Goal: Task Accomplishment & Management: Use online tool/utility

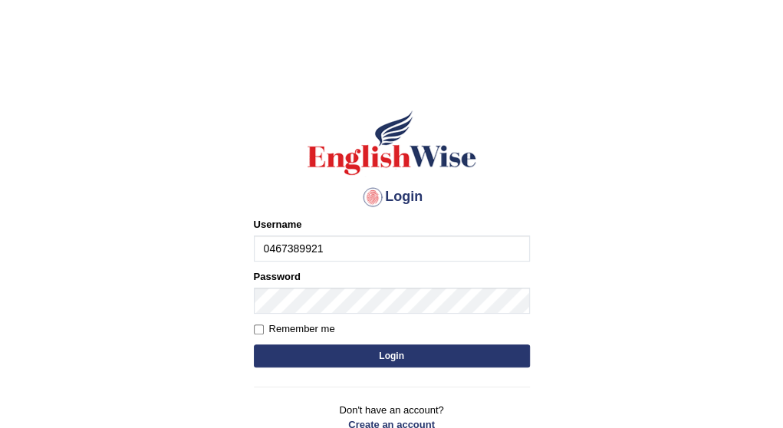
type input "0467389921"
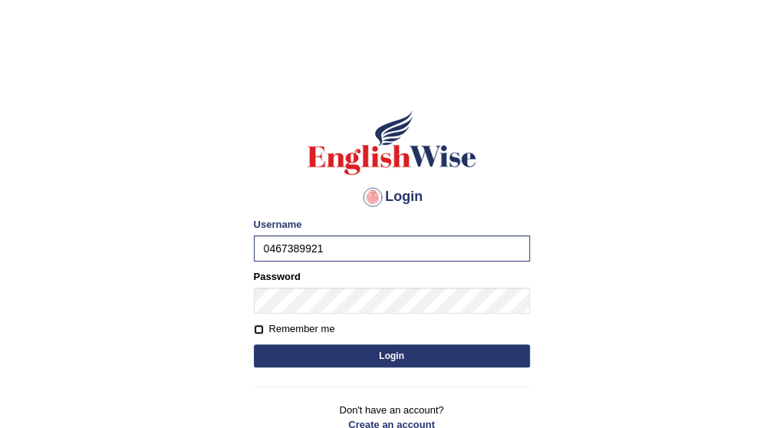
click at [255, 331] on input "Remember me" at bounding box center [259, 329] width 10 height 10
checkbox input "true"
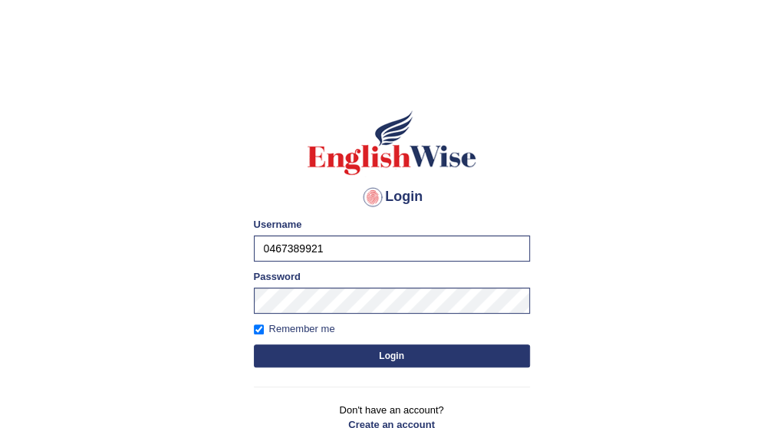
click at [380, 353] on button "Login" at bounding box center [392, 355] width 276 height 23
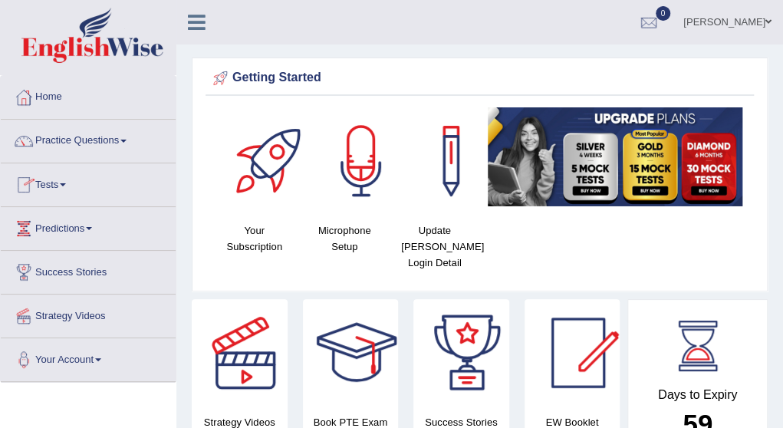
click at [57, 182] on link "Tests" at bounding box center [88, 182] width 175 height 38
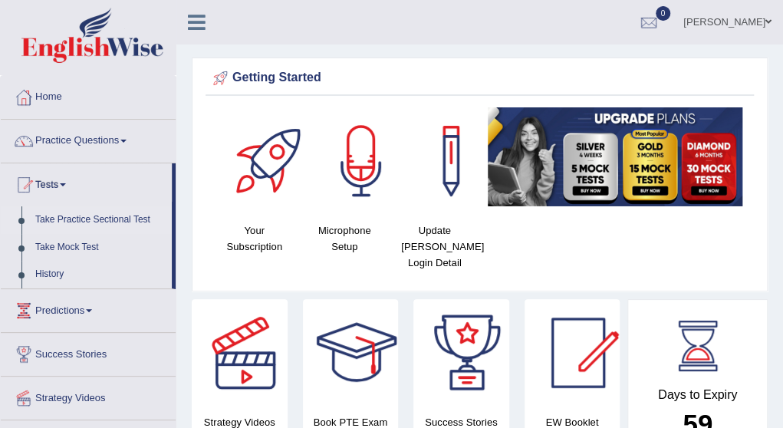
click at [84, 217] on link "Take Practice Sectional Test" at bounding box center [99, 220] width 143 height 28
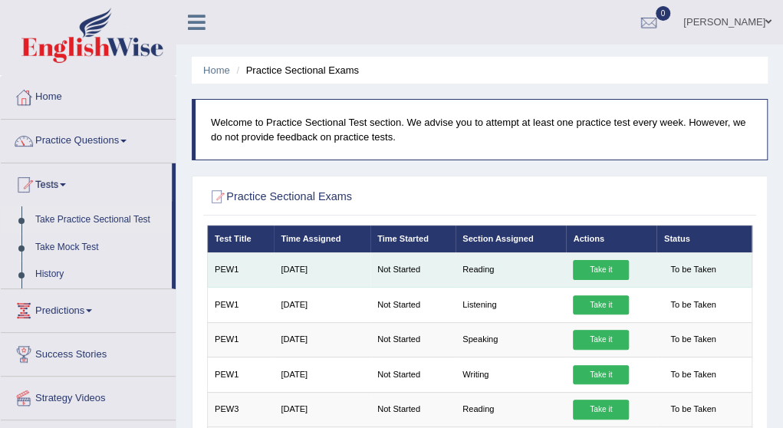
click at [600, 266] on link "Take it" at bounding box center [600, 270] width 55 height 20
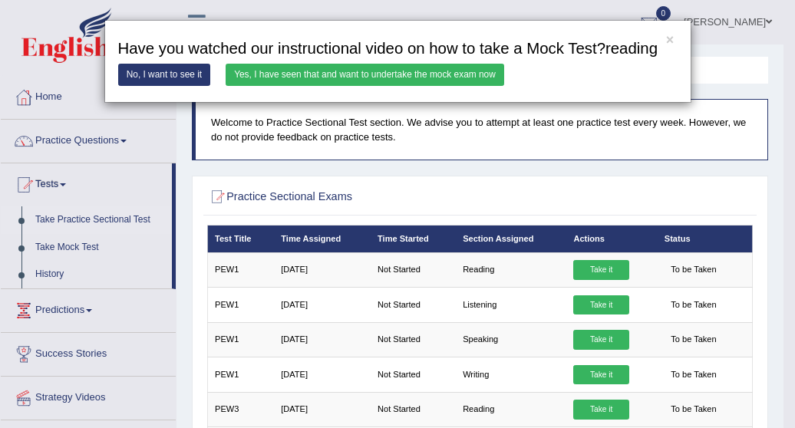
click at [450, 71] on link "Yes, I have seen that and want to undertake the mock exam now" at bounding box center [365, 75] width 278 height 22
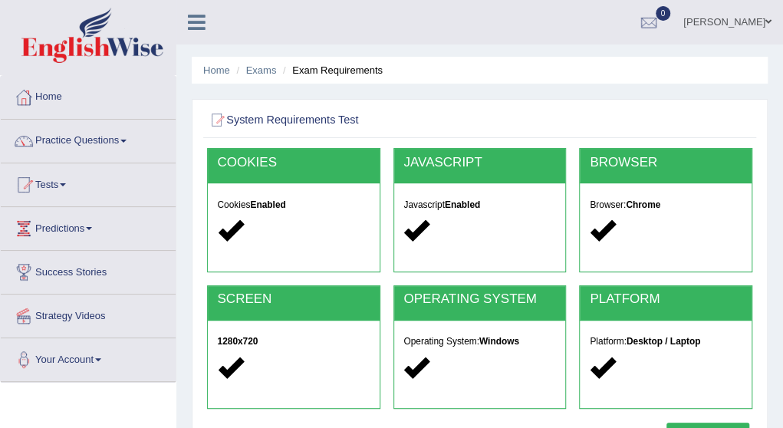
click at [307, 225] on div at bounding box center [293, 230] width 152 height 28
click at [302, 162] on h2 "COOKIES" at bounding box center [293, 163] width 152 height 15
click at [453, 199] on strong "Enabled" at bounding box center [462, 204] width 35 height 11
drag, startPoint x: 453, startPoint y: 199, endPoint x: 483, endPoint y: 207, distance: 31.8
click at [483, 207] on h5 "Javascript Enabled" at bounding box center [480, 205] width 152 height 10
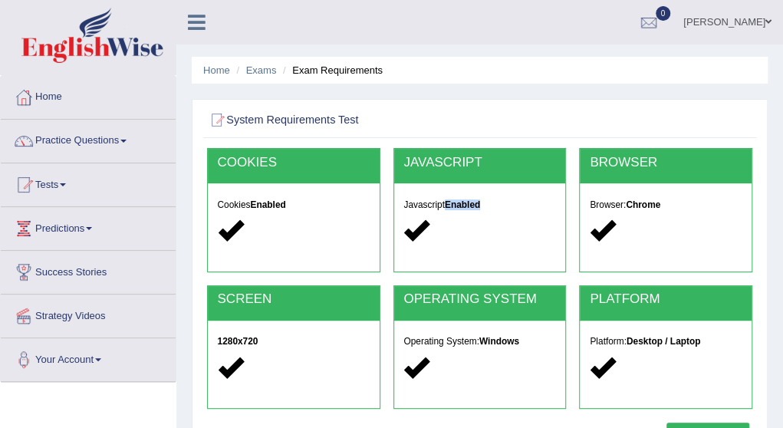
click at [483, 207] on h5 "Javascript Enabled" at bounding box center [480, 205] width 152 height 10
drag, startPoint x: 483, startPoint y: 207, endPoint x: 620, endPoint y: 237, distance: 139.8
click at [620, 237] on div "COOKIES Cookies Enabled JAVASCRIPT Javascript Enabled BROWSER Browser: Chrome" at bounding box center [479, 216] width 559 height 137
click at [726, 275] on div "BROWSER Browser: Chrome" at bounding box center [666, 216] width 186 height 137
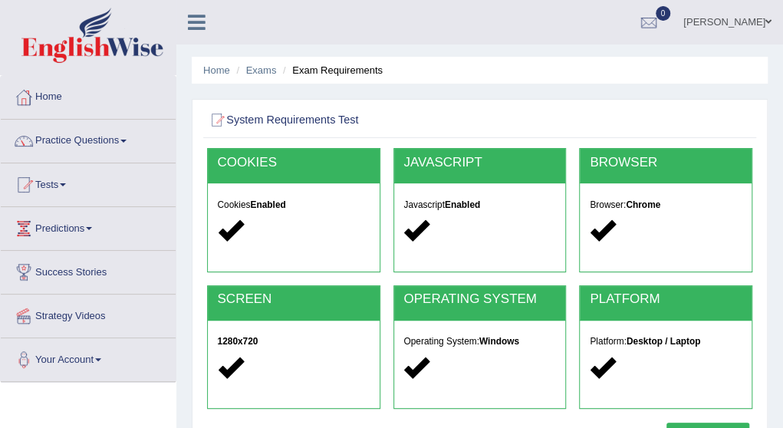
click at [726, 275] on div "BROWSER Browser: Chrome" at bounding box center [666, 216] width 186 height 137
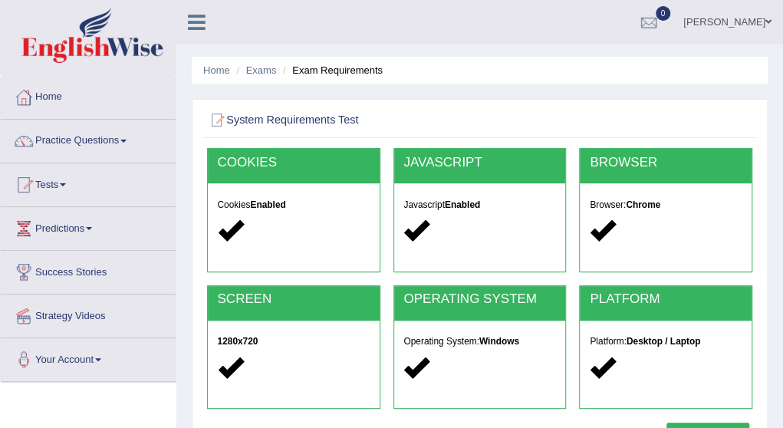
click at [726, 279] on div "BROWSER Browser: Chrome" at bounding box center [666, 216] width 186 height 137
click at [644, 354] on div at bounding box center [666, 368] width 152 height 28
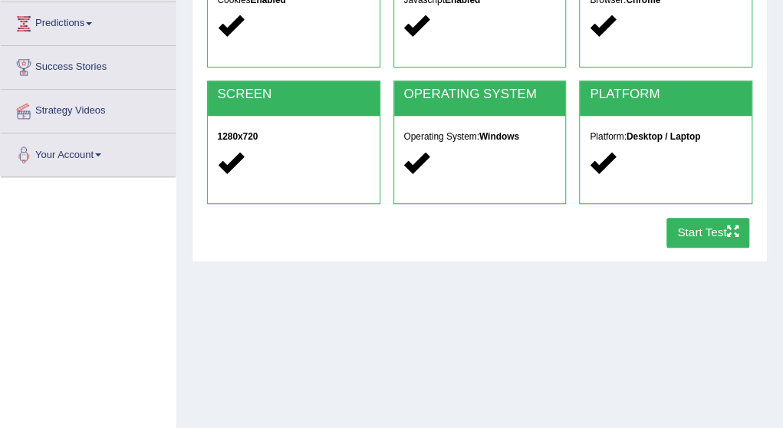
scroll to position [214, 0]
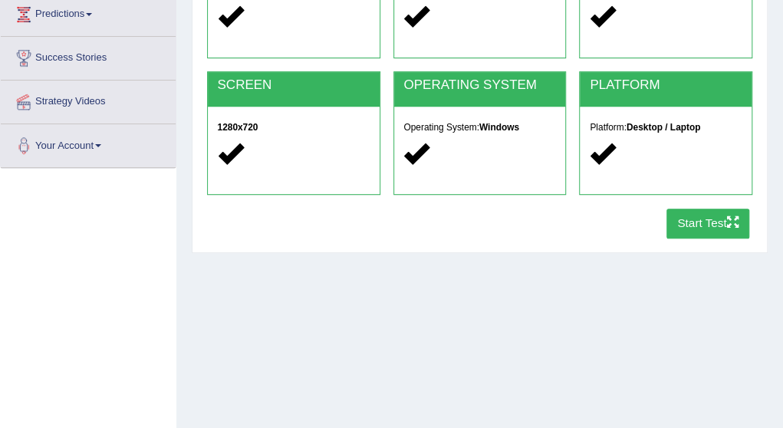
drag, startPoint x: 644, startPoint y: 354, endPoint x: 757, endPoint y: 414, distance: 128.0
click at [757, 414] on div "Home Exams Exam Requirements System Requirements Test COOKIES Cookies Enabled J…" at bounding box center [479, 169] width 607 height 767
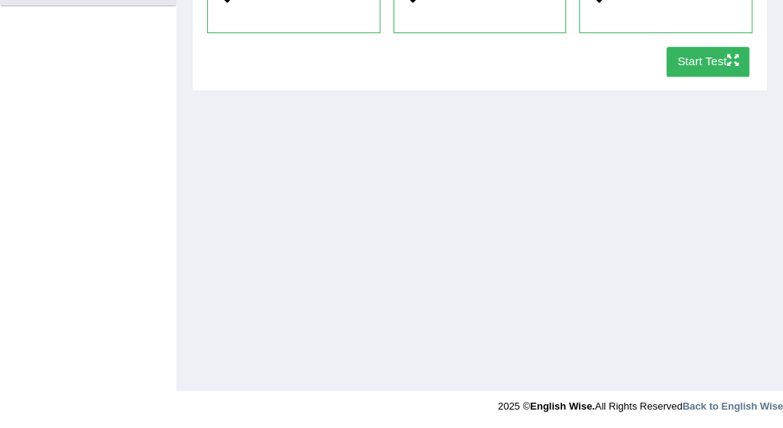
scroll to position [377, 0]
click at [698, 51] on button "Start Test" at bounding box center [709, 60] width 84 height 30
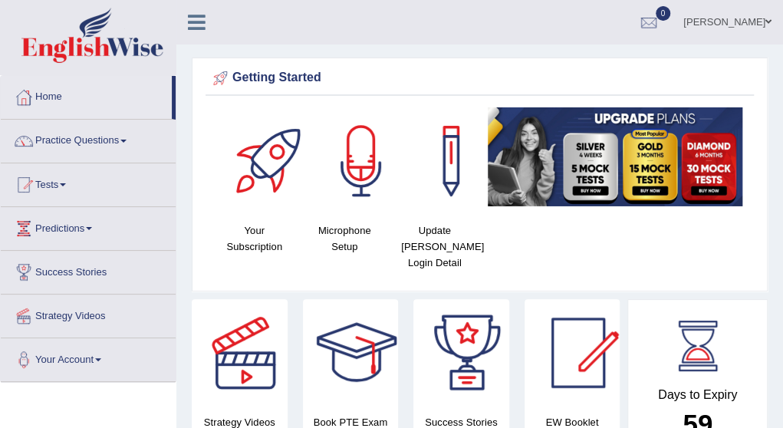
click at [92, 227] on span at bounding box center [89, 228] width 6 height 3
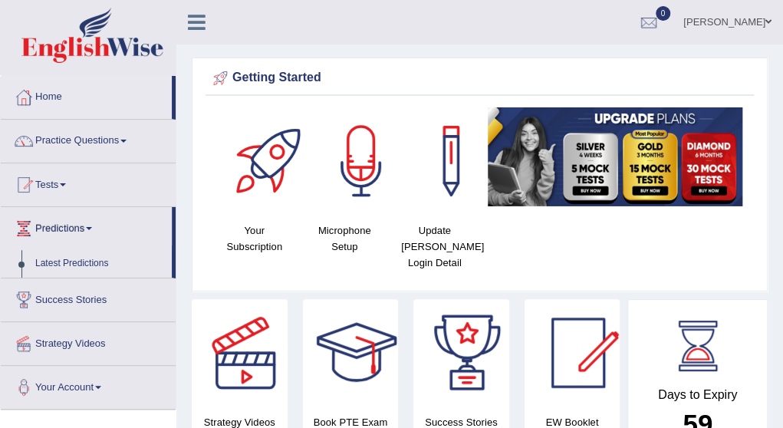
click at [68, 177] on link "Tests" at bounding box center [88, 182] width 175 height 38
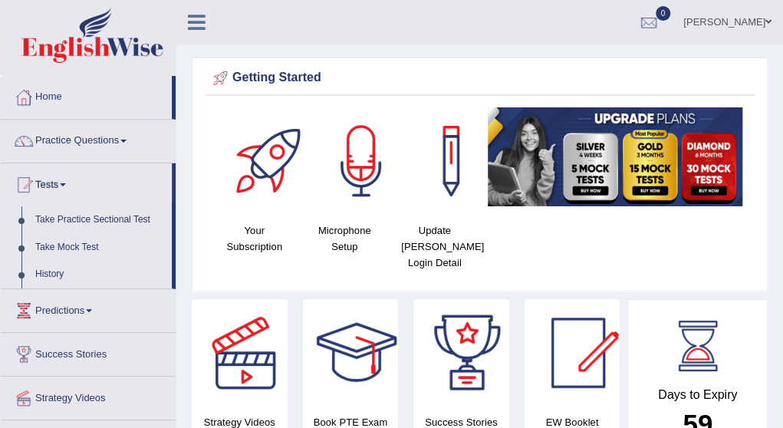
click at [68, 177] on link "Tests" at bounding box center [86, 182] width 171 height 38
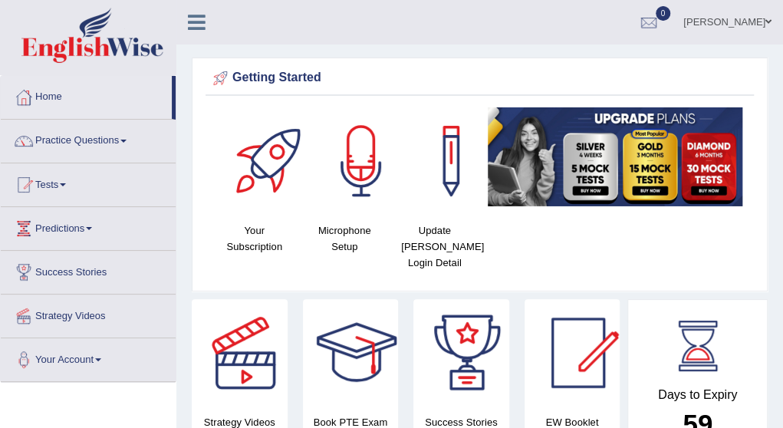
click at [68, 177] on link "Tests" at bounding box center [88, 182] width 175 height 38
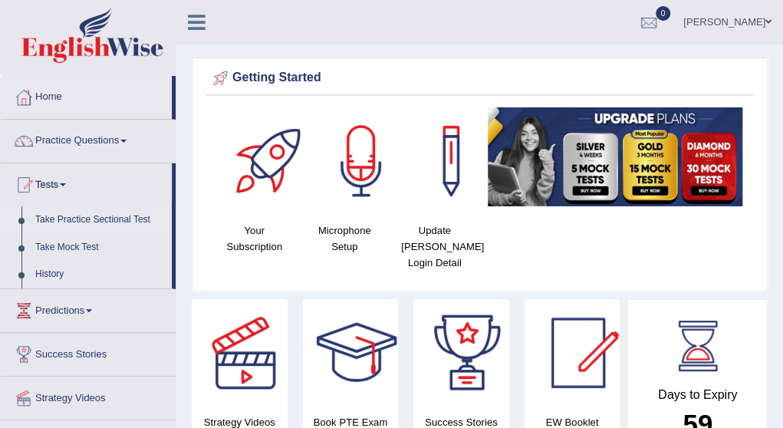
click at [107, 216] on link "Take Practice Sectional Test" at bounding box center [99, 220] width 143 height 28
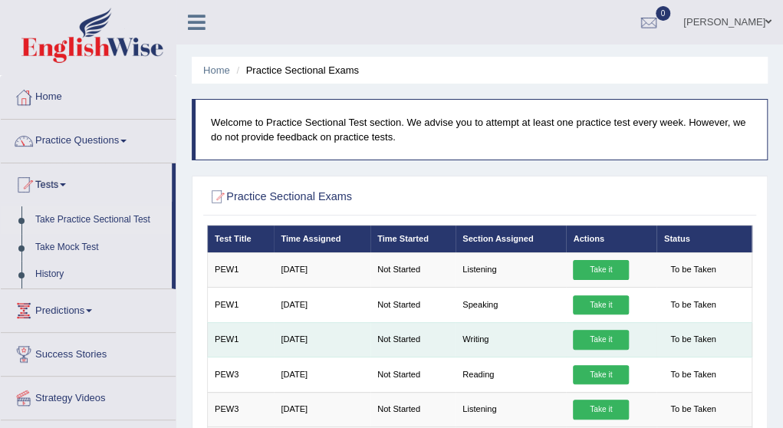
click at [358, 341] on td "Sep 18, 2025" at bounding box center [322, 339] width 97 height 35
click at [604, 335] on link "Take it" at bounding box center [600, 340] width 55 height 20
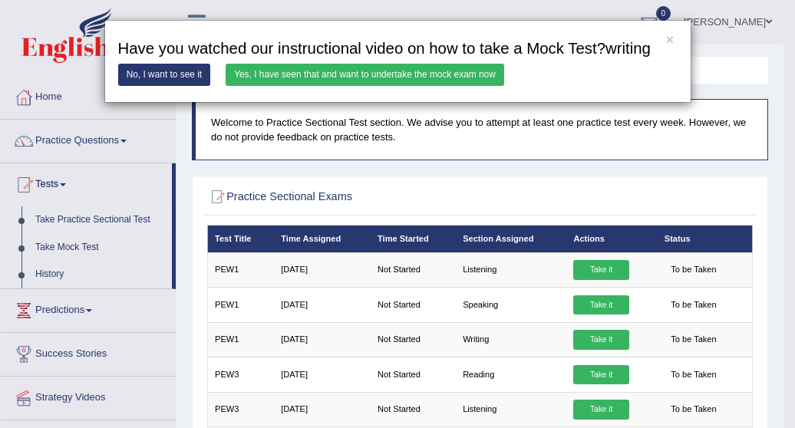
click at [187, 75] on link "No, I want to see it" at bounding box center [164, 75] width 93 height 22
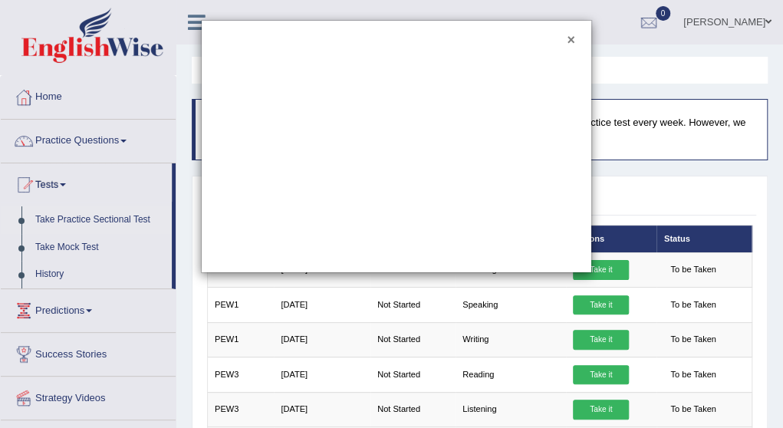
click at [568, 36] on button "×" at bounding box center [571, 41] width 8 height 14
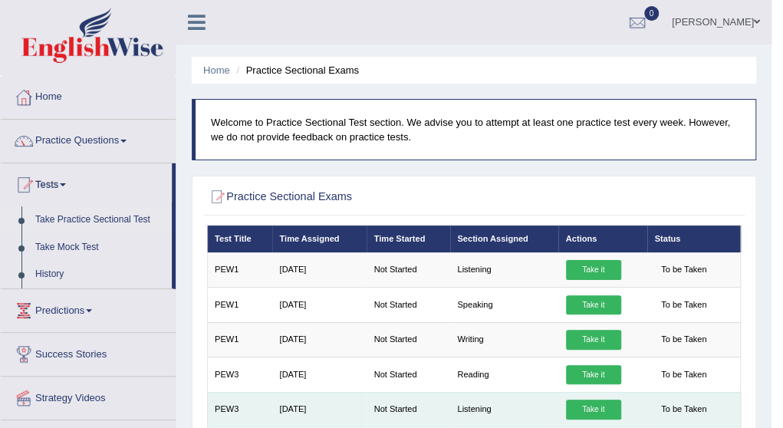
click at [522, 404] on td "Listening" at bounding box center [504, 409] width 108 height 35
drag, startPoint x: 522, startPoint y: 404, endPoint x: 592, endPoint y: 410, distance: 70.9
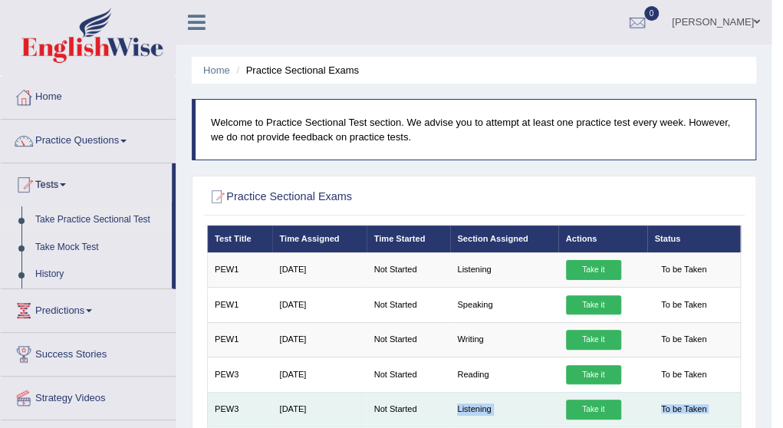
click at [592, 410] on tr "PEW3 Sep 18, 2025 Not Started Listening Take it To be Taken" at bounding box center [474, 409] width 534 height 35
click at [592, 410] on link "Take it" at bounding box center [593, 410] width 55 height 20
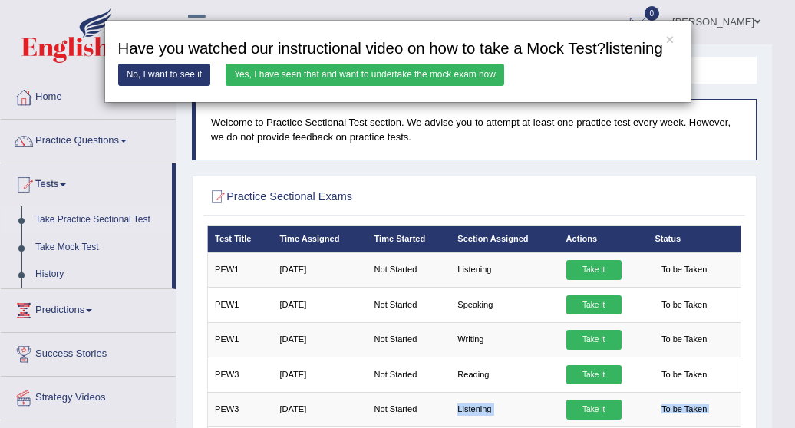
click at [433, 72] on link "Yes, I have seen that and want to undertake the mock exam now" at bounding box center [365, 75] width 278 height 22
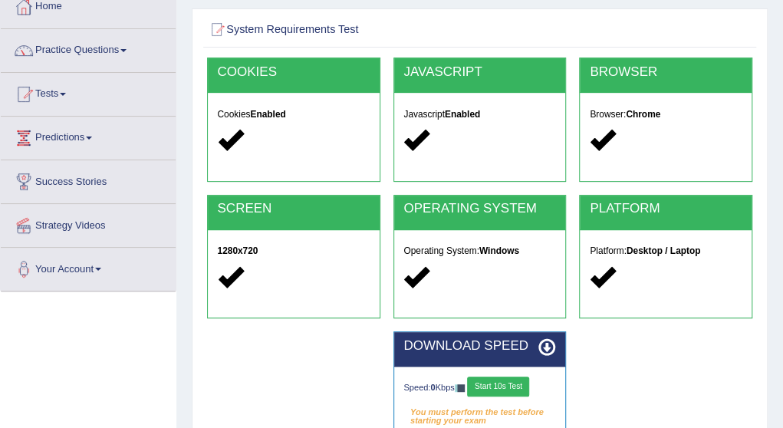
scroll to position [92, 0]
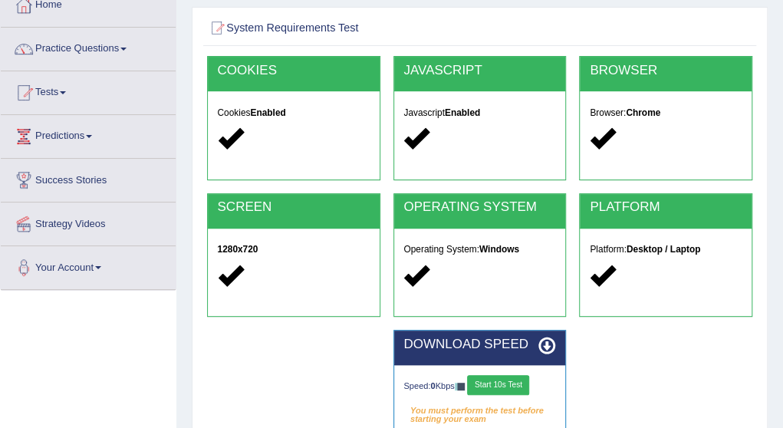
click at [510, 382] on button "Start 10s Test" at bounding box center [498, 385] width 62 height 20
click at [510, 382] on button "Start 10s Test" at bounding box center [508, 385] width 62 height 20
click at [545, 344] on icon at bounding box center [548, 347] width 18 height 18
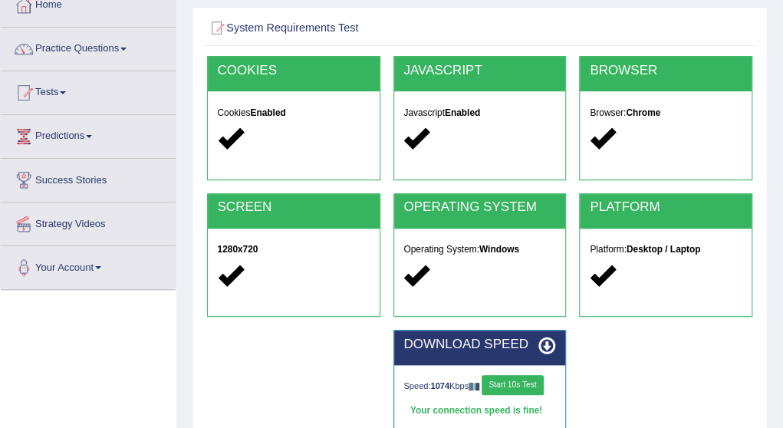
click at [545, 344] on icon at bounding box center [548, 347] width 18 height 18
click at [127, 48] on span at bounding box center [123, 49] width 6 height 3
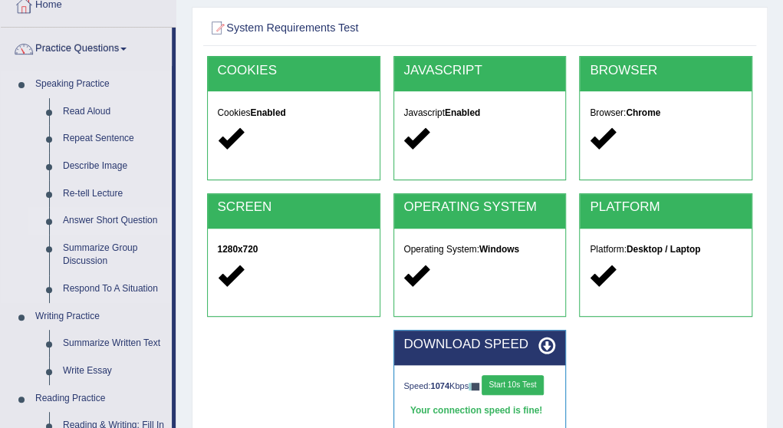
click at [127, 214] on link "Answer Short Question" at bounding box center [114, 221] width 116 height 28
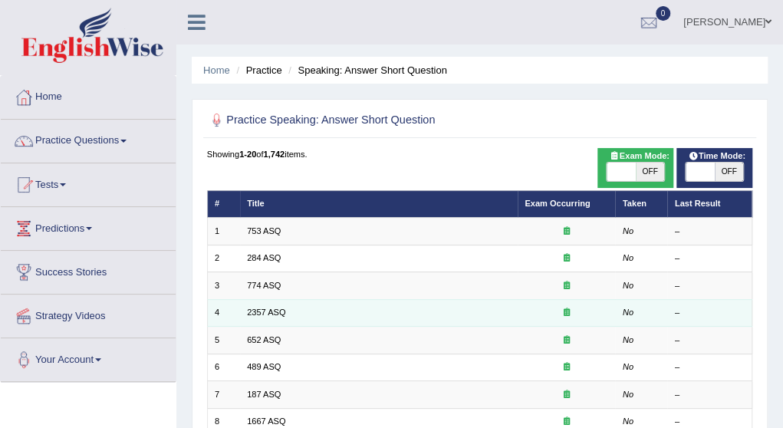
click at [333, 314] on td "2357 ASQ" at bounding box center [379, 312] width 278 height 27
